Goal: Transaction & Acquisition: Purchase product/service

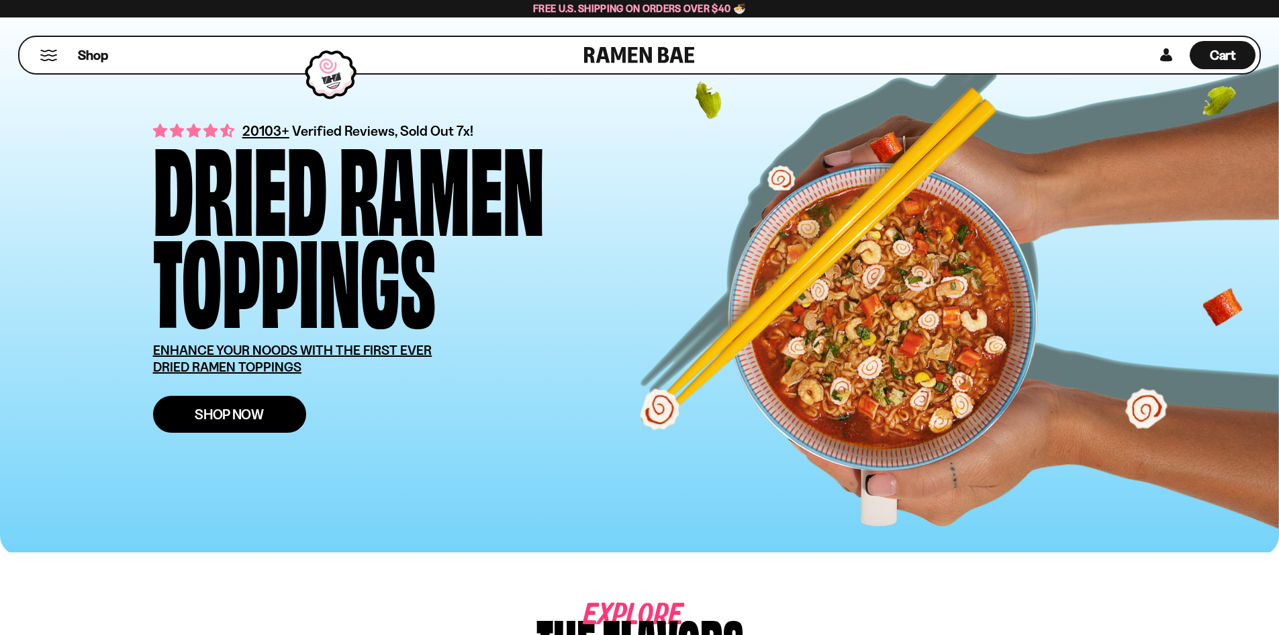
click at [233, 410] on span "Shop Now" at bounding box center [229, 414] width 69 height 14
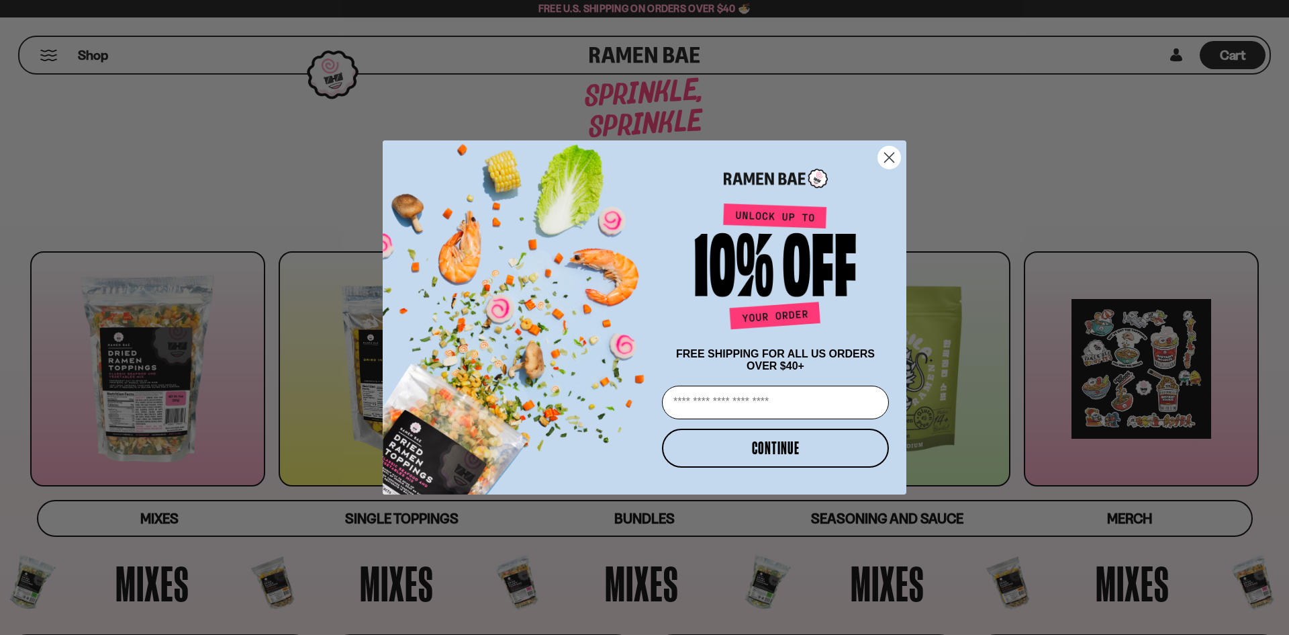
click at [889, 153] on icon "Close dialog" at bounding box center [889, 157] width 9 height 9
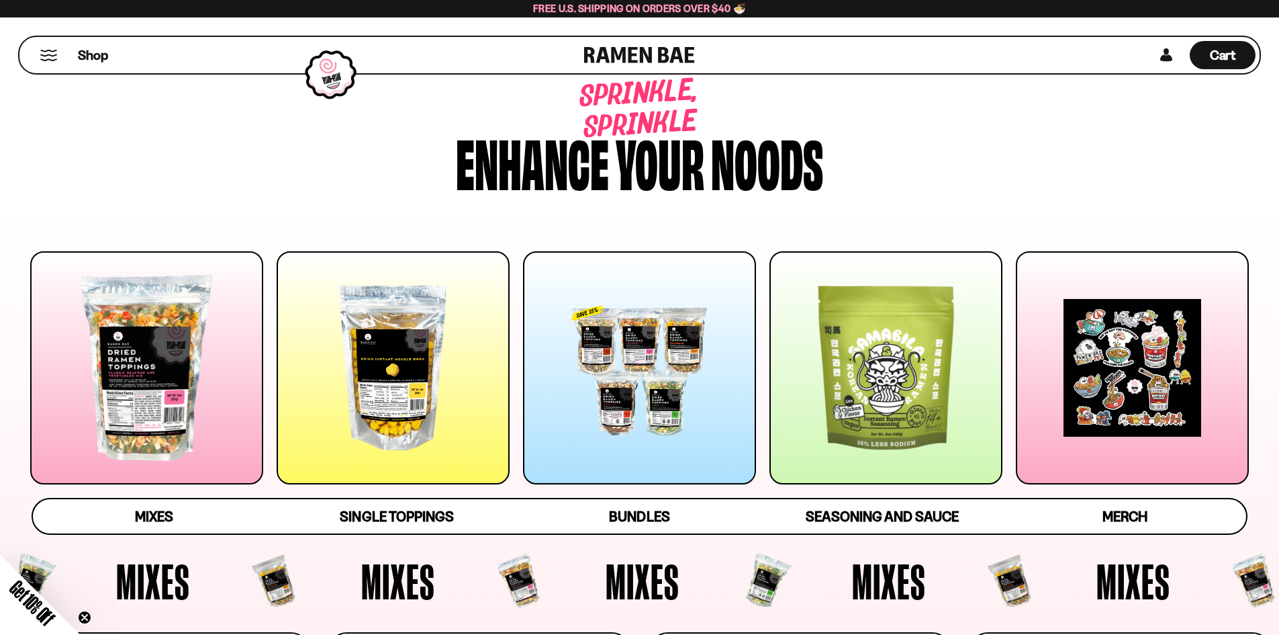
click at [134, 360] on div at bounding box center [146, 367] width 233 height 233
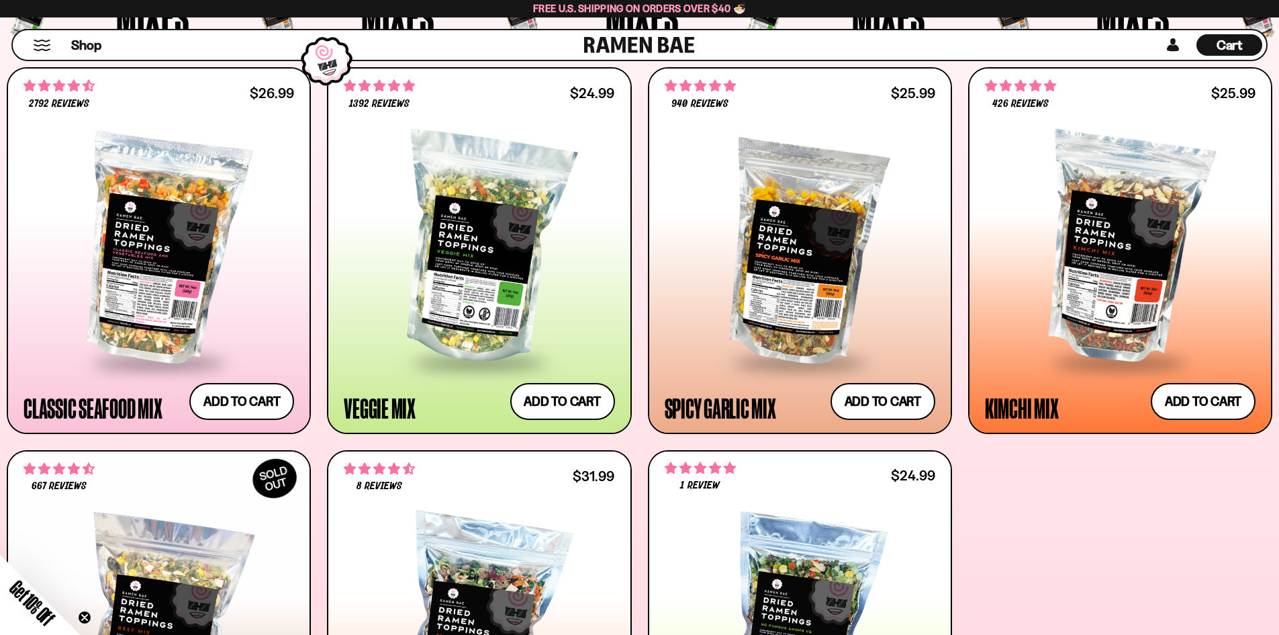
scroll to position [618, 0]
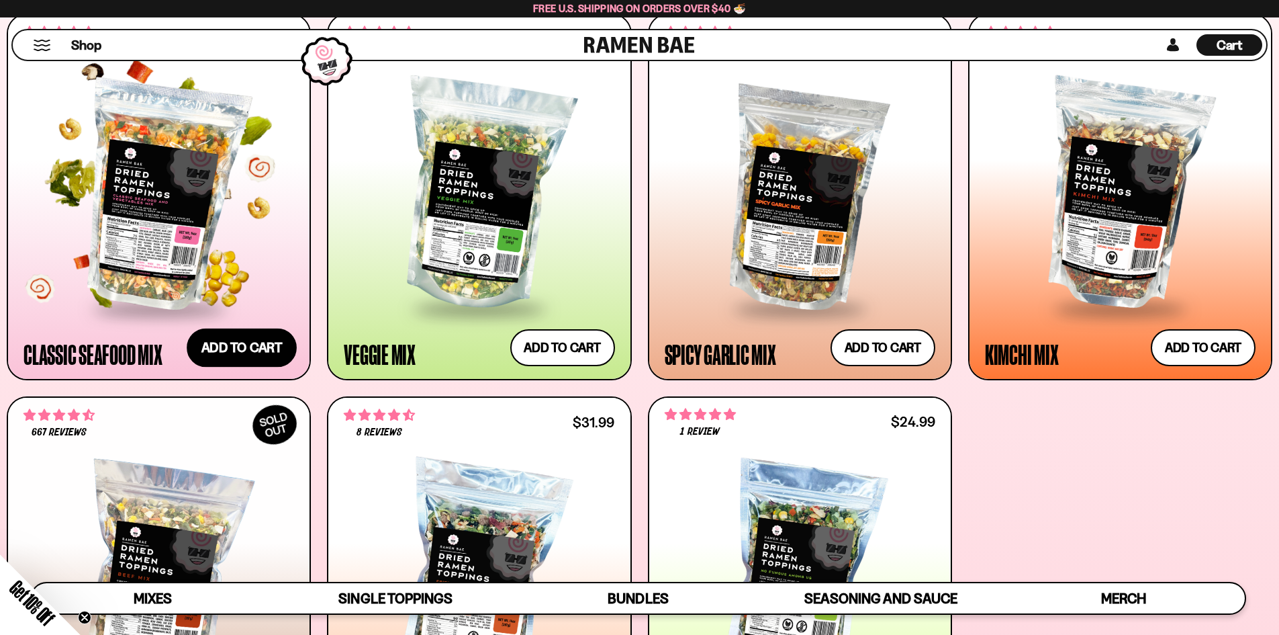
click at [240, 341] on button "Add to cart Add — Regular price $26.99 Regular price Sale price $26.99 Unit pri…" at bounding box center [242, 347] width 110 height 39
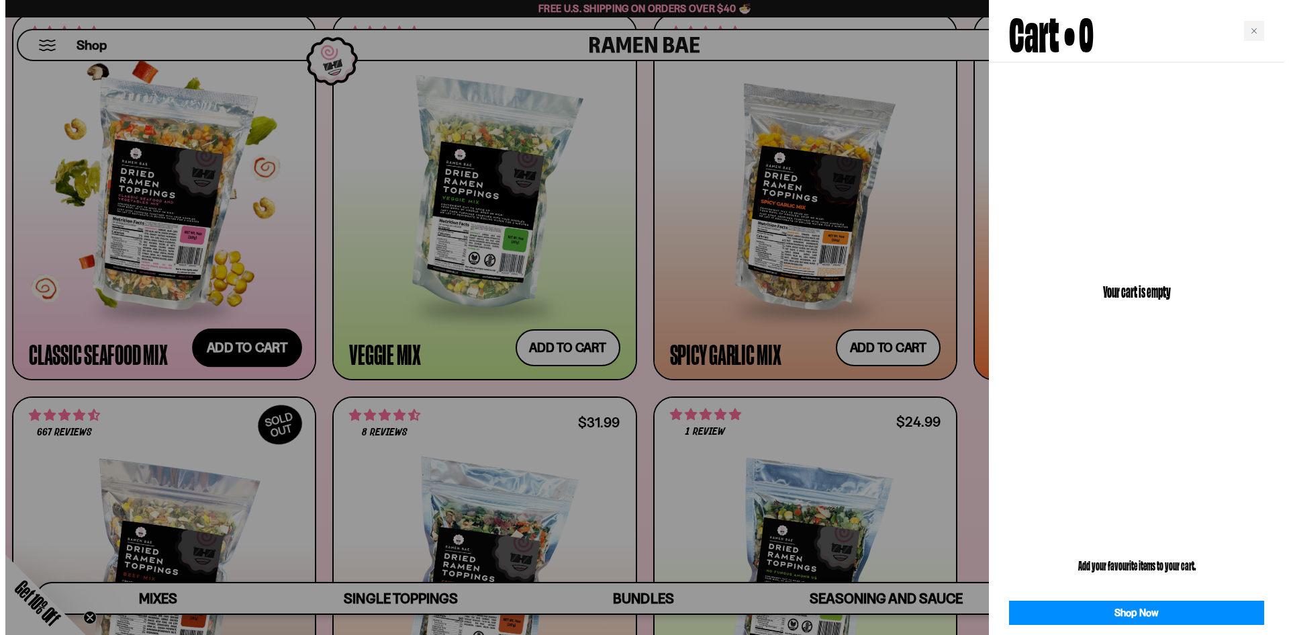
scroll to position [620, 0]
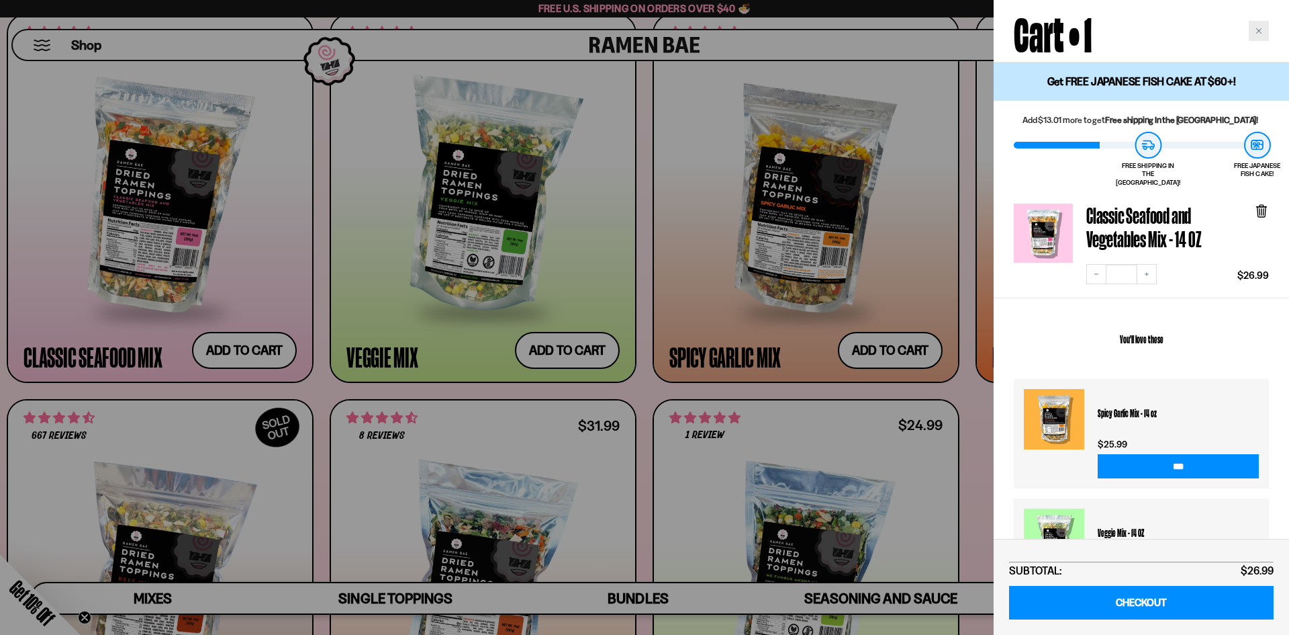
click at [1262, 34] on div "Close cart" at bounding box center [1259, 31] width 20 height 20
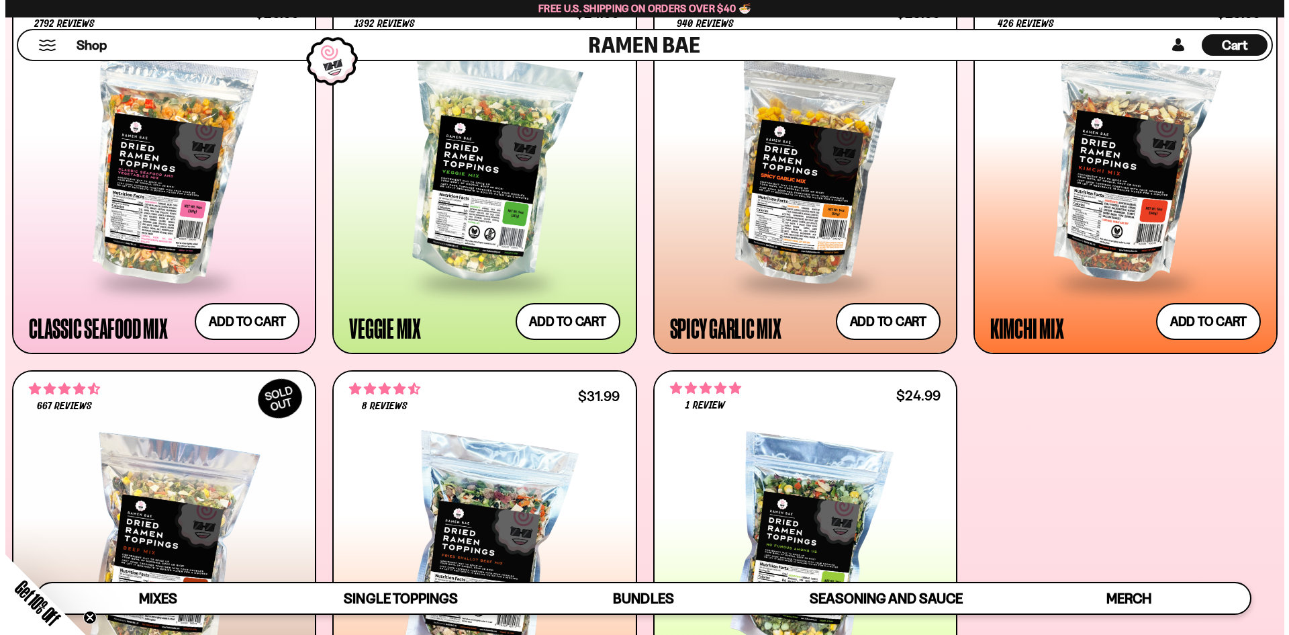
scroll to position [484, 0]
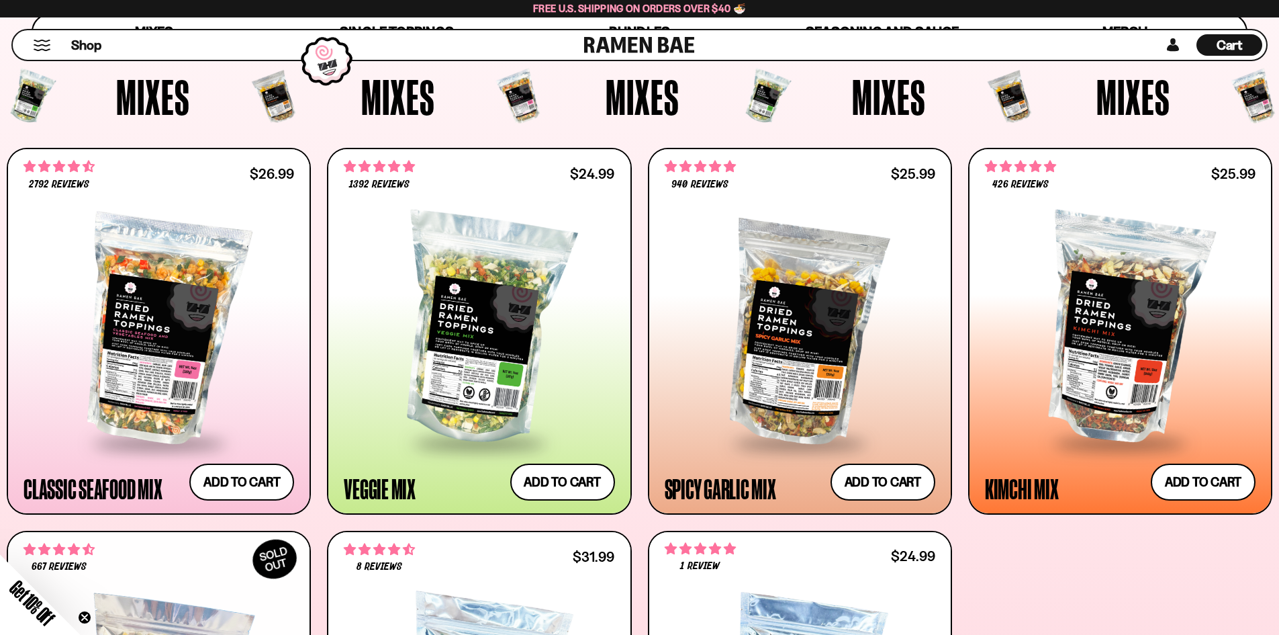
click at [1236, 44] on span "Cart" at bounding box center [1230, 45] width 26 height 16
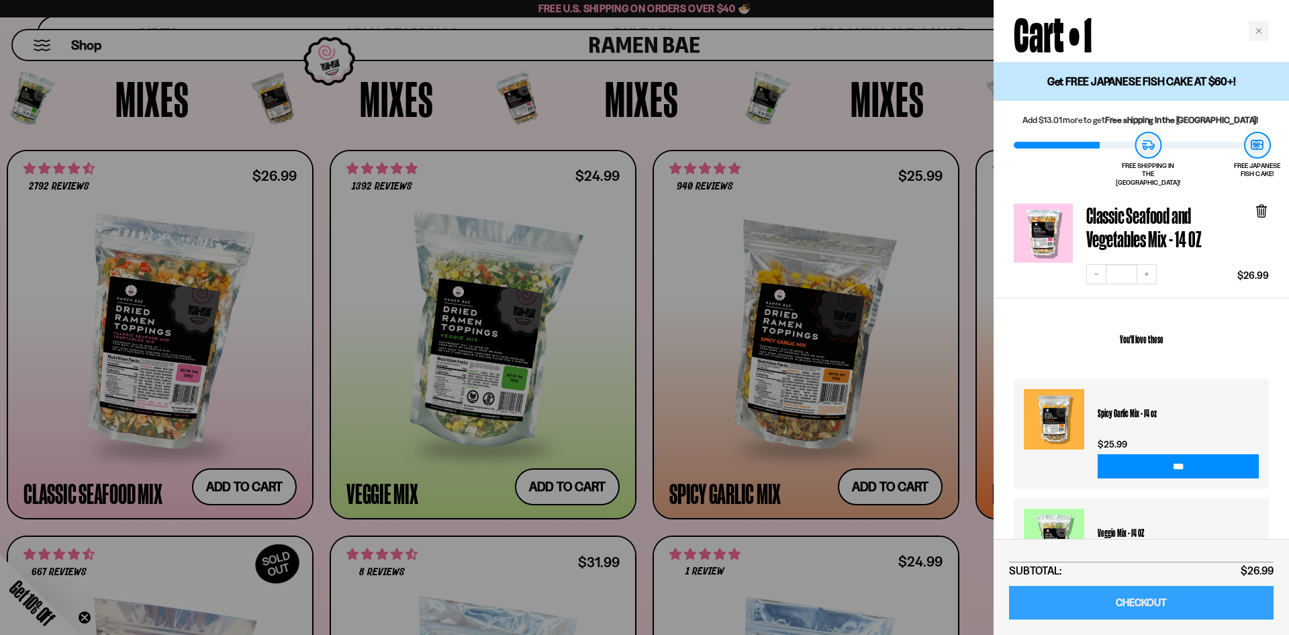
click at [1172, 598] on link "CHECKOUT" at bounding box center [1141, 603] width 265 height 34
